Goal: Information Seeking & Learning: Learn about a topic

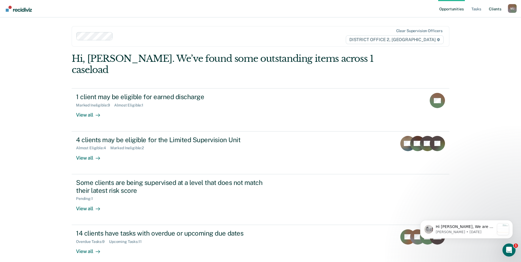
click at [496, 8] on link "Client s" at bounding box center [495, 8] width 15 height 17
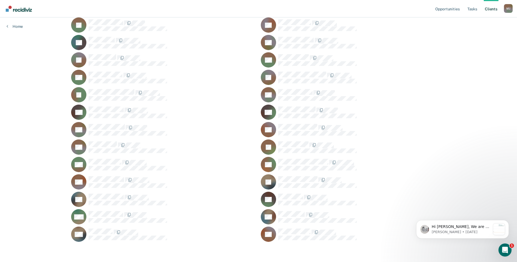
scroll to position [282, 0]
